Goal: Ask a question

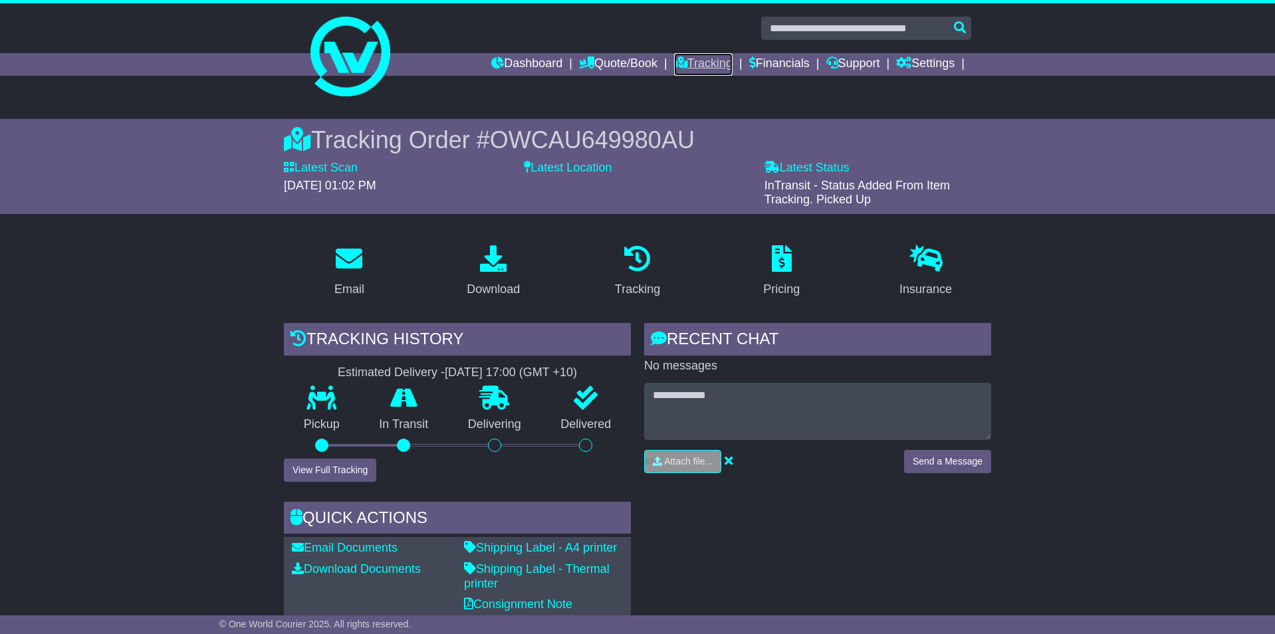
click at [699, 61] on link "Tracking" at bounding box center [703, 64] width 58 height 23
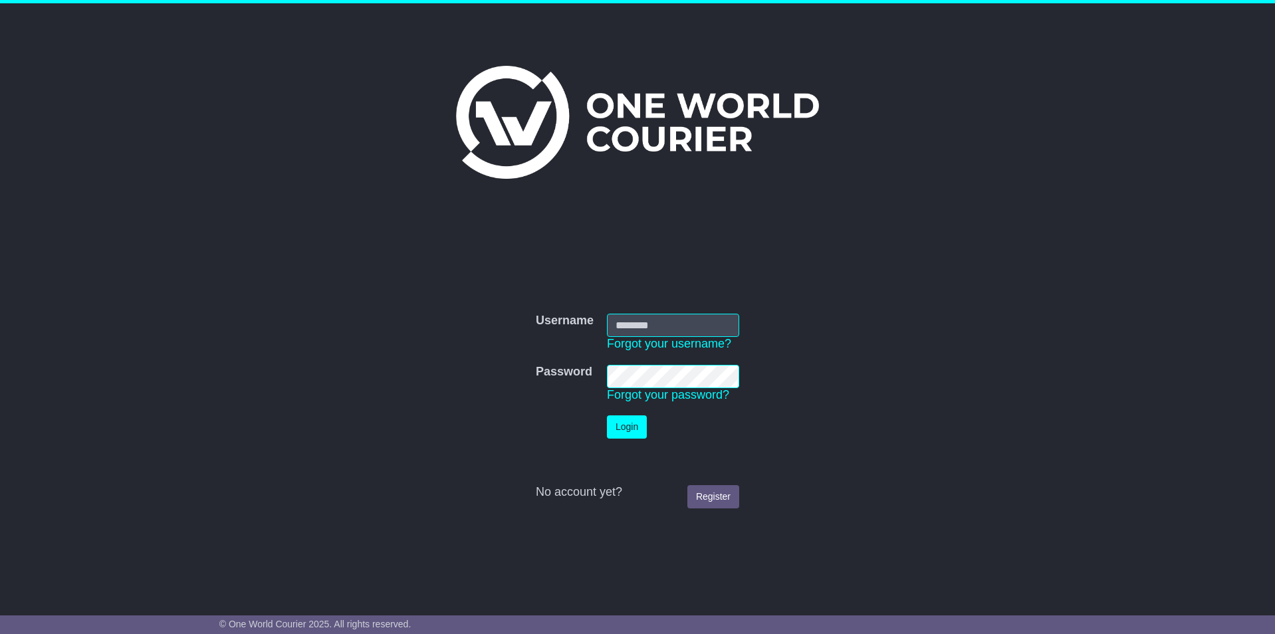
type input "**********"
click at [628, 435] on button "Login" at bounding box center [627, 426] width 40 height 23
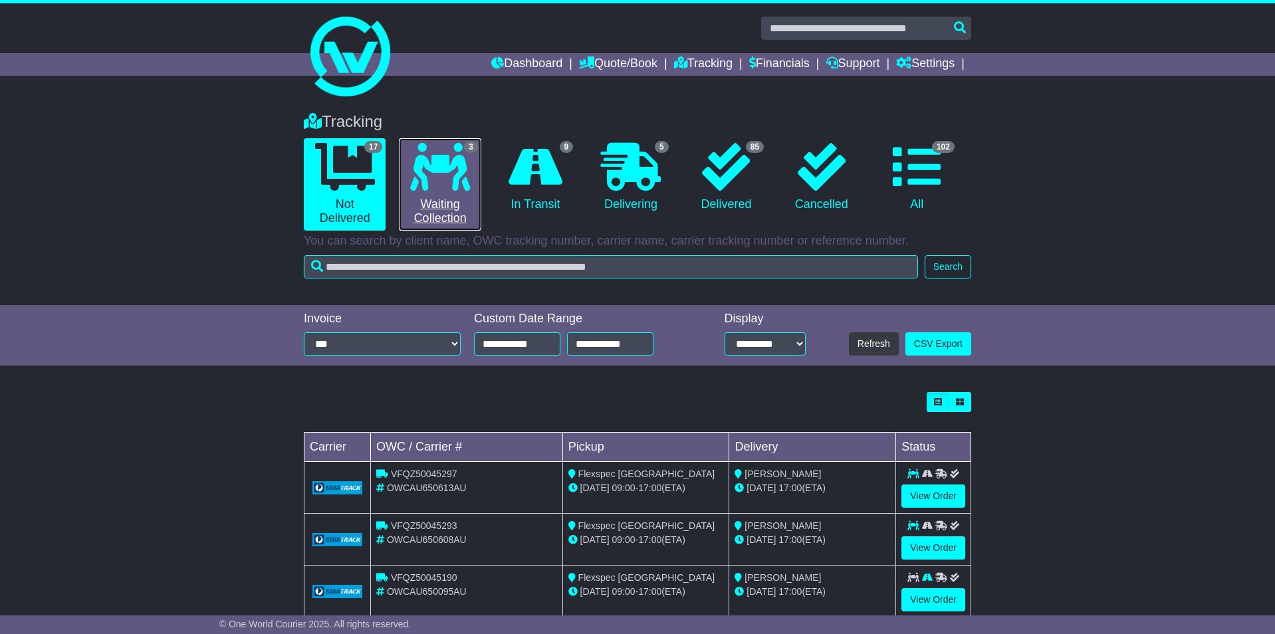
click at [466, 180] on icon at bounding box center [440, 167] width 60 height 48
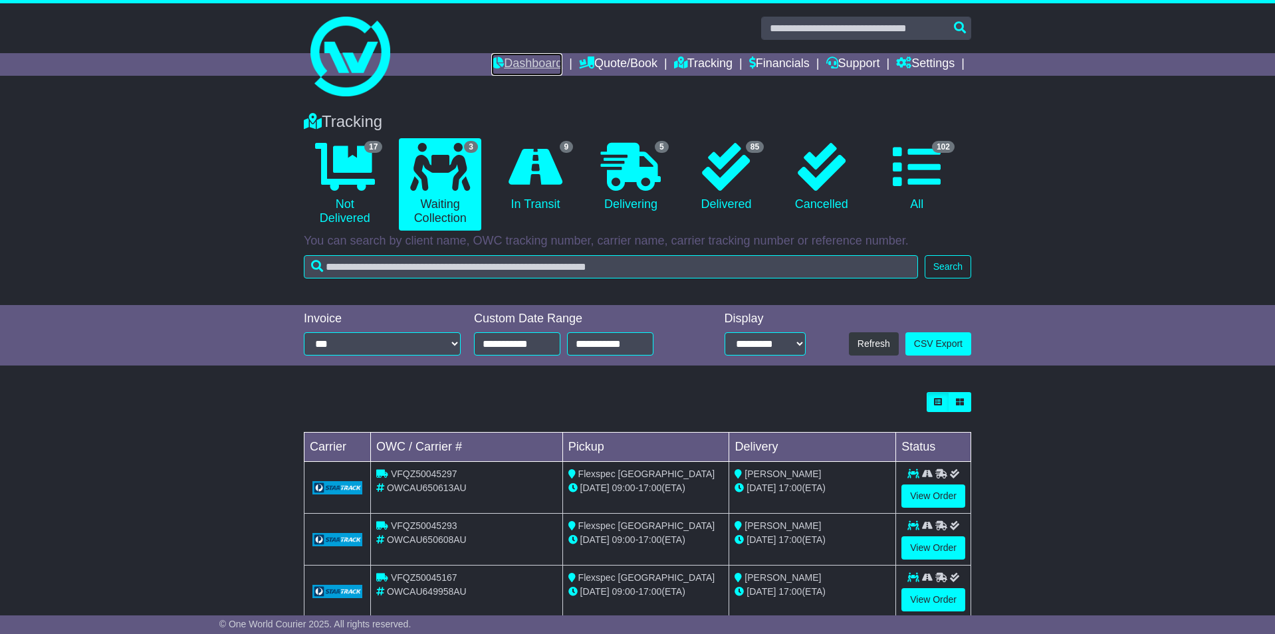
click at [499, 62] on link "Dashboard" at bounding box center [526, 64] width 71 height 23
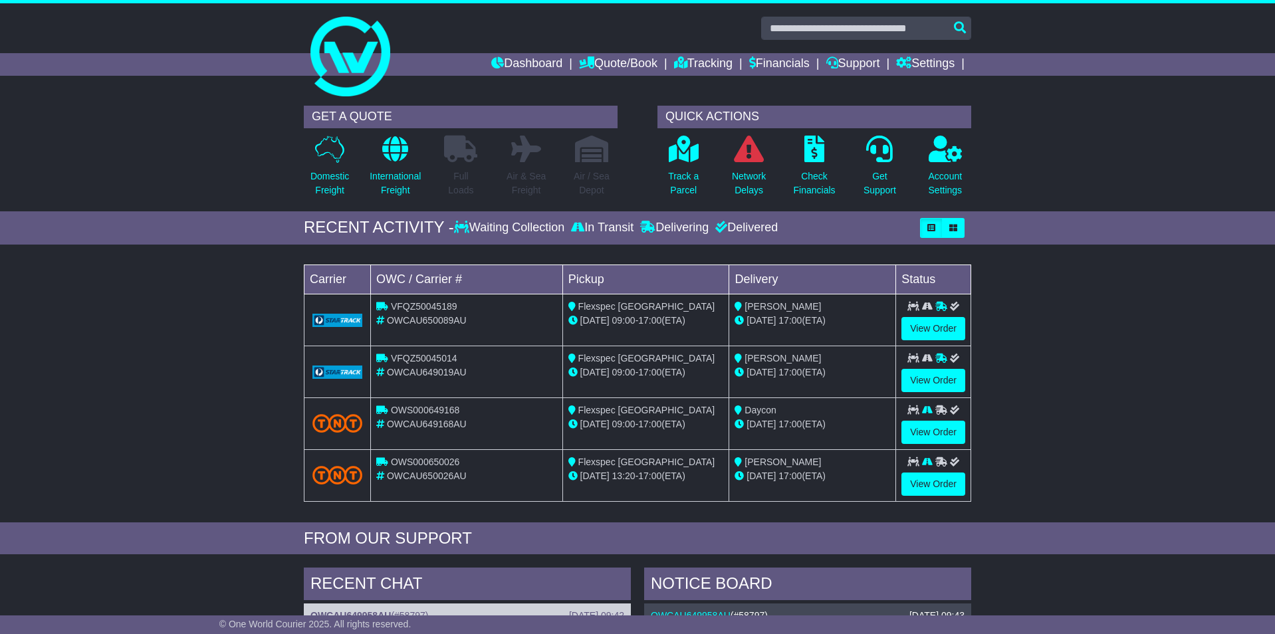
click at [341, 57] on div "Dashboard Quote/Book Domestic International Saved Quotes Drafts Domestic Quote …" at bounding box center [637, 64] width 681 height 23
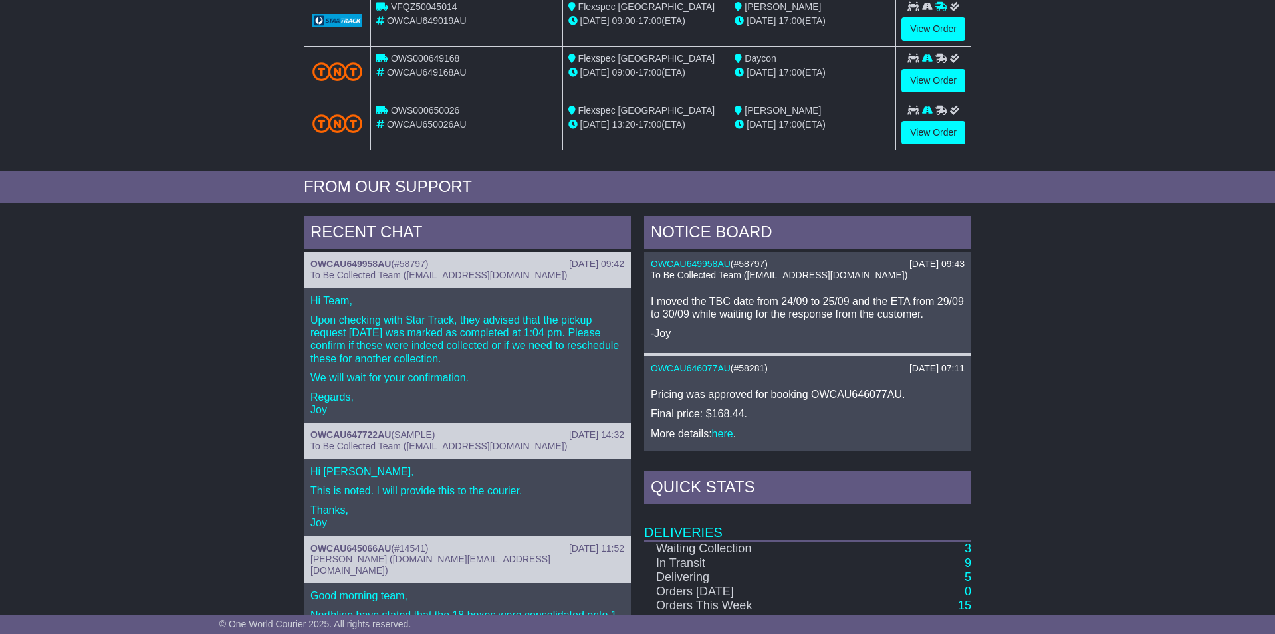
scroll to position [387, 0]
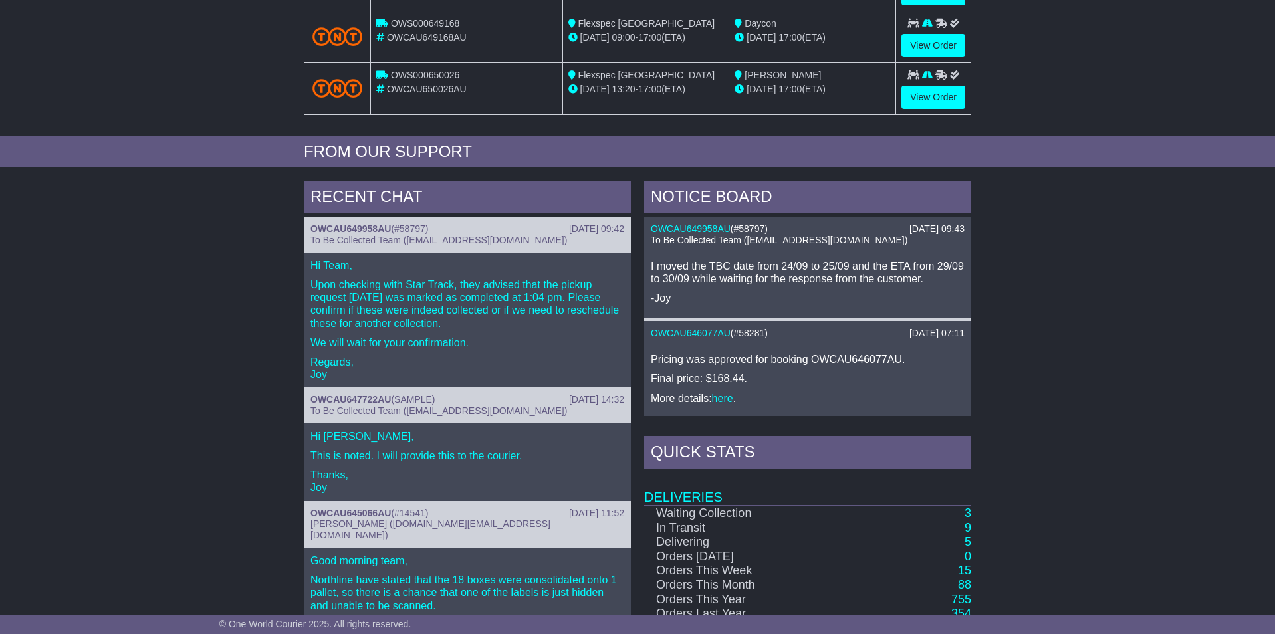
click at [425, 312] on p "Upon checking with Star Track, they advised that the pickup request [DATE] was …" at bounding box center [467, 304] width 314 height 51
click at [373, 227] on link "OWCAU649958AU" at bounding box center [350, 228] width 80 height 11
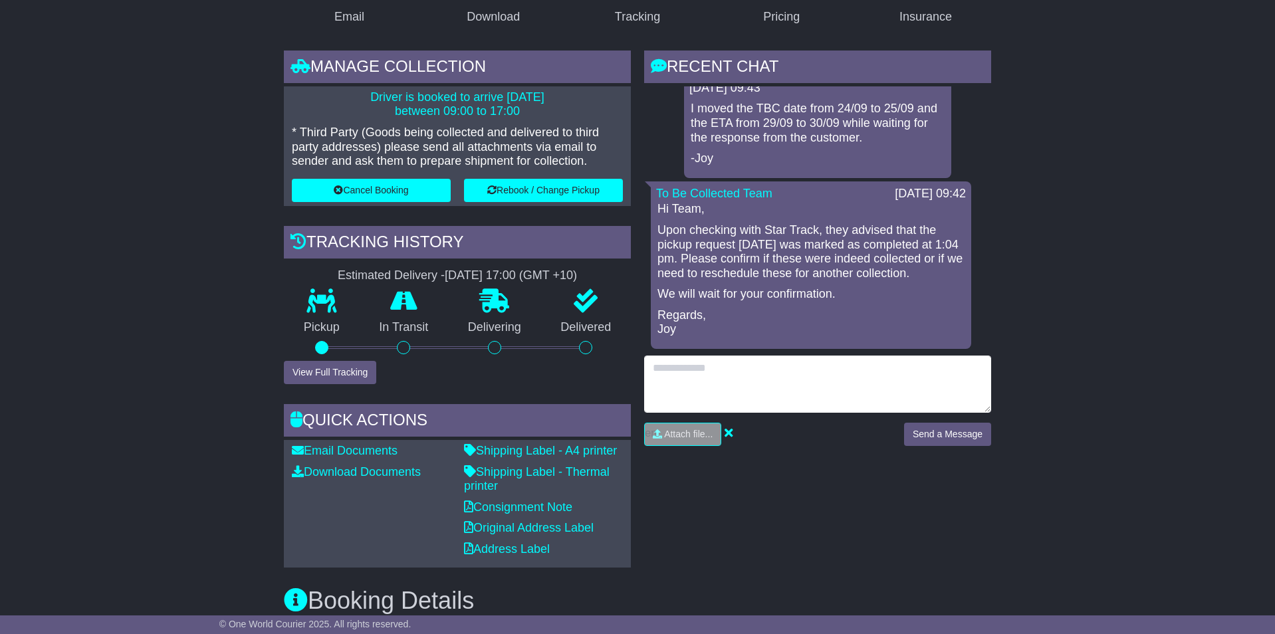
click at [739, 378] on textarea at bounding box center [817, 384] width 347 height 57
type textarea "**********"
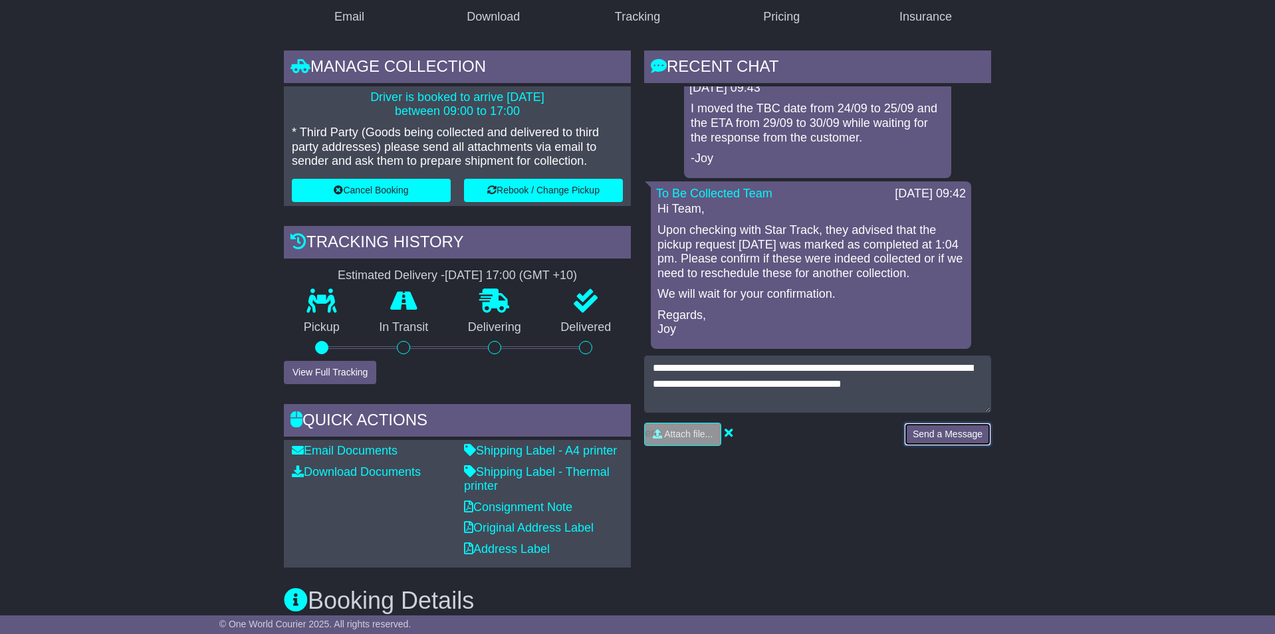
click at [933, 434] on button "Send a Message" at bounding box center [947, 434] width 87 height 23
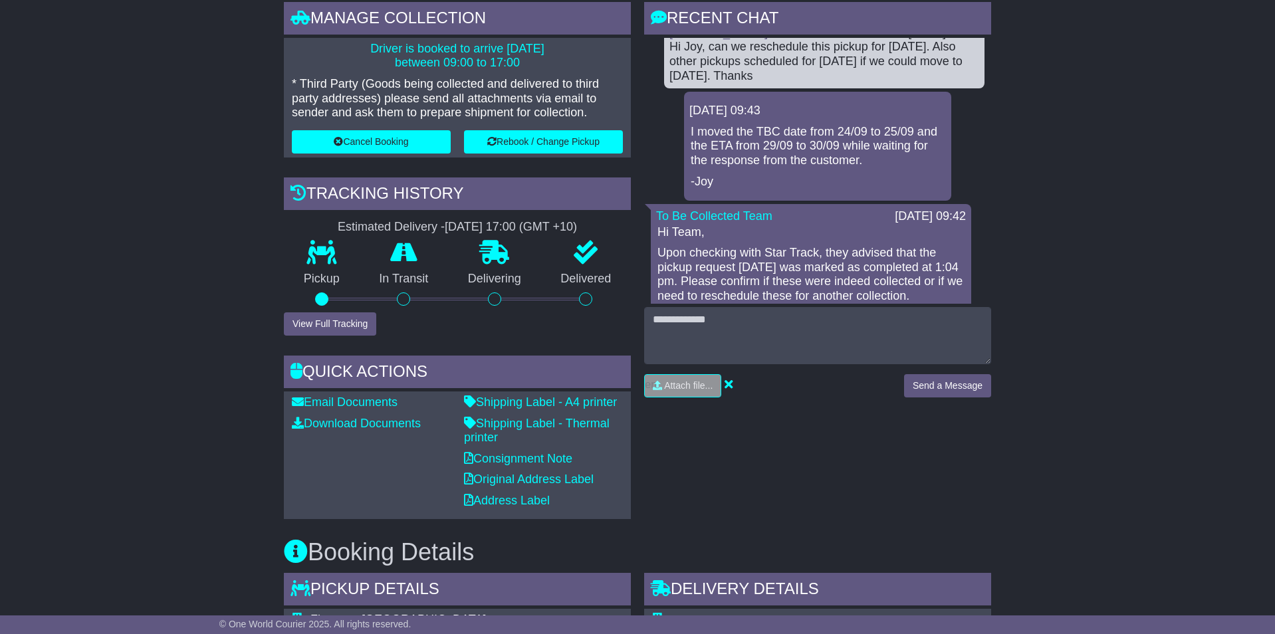
scroll to position [329, 0]
